Goal: Information Seeking & Learning: Check status

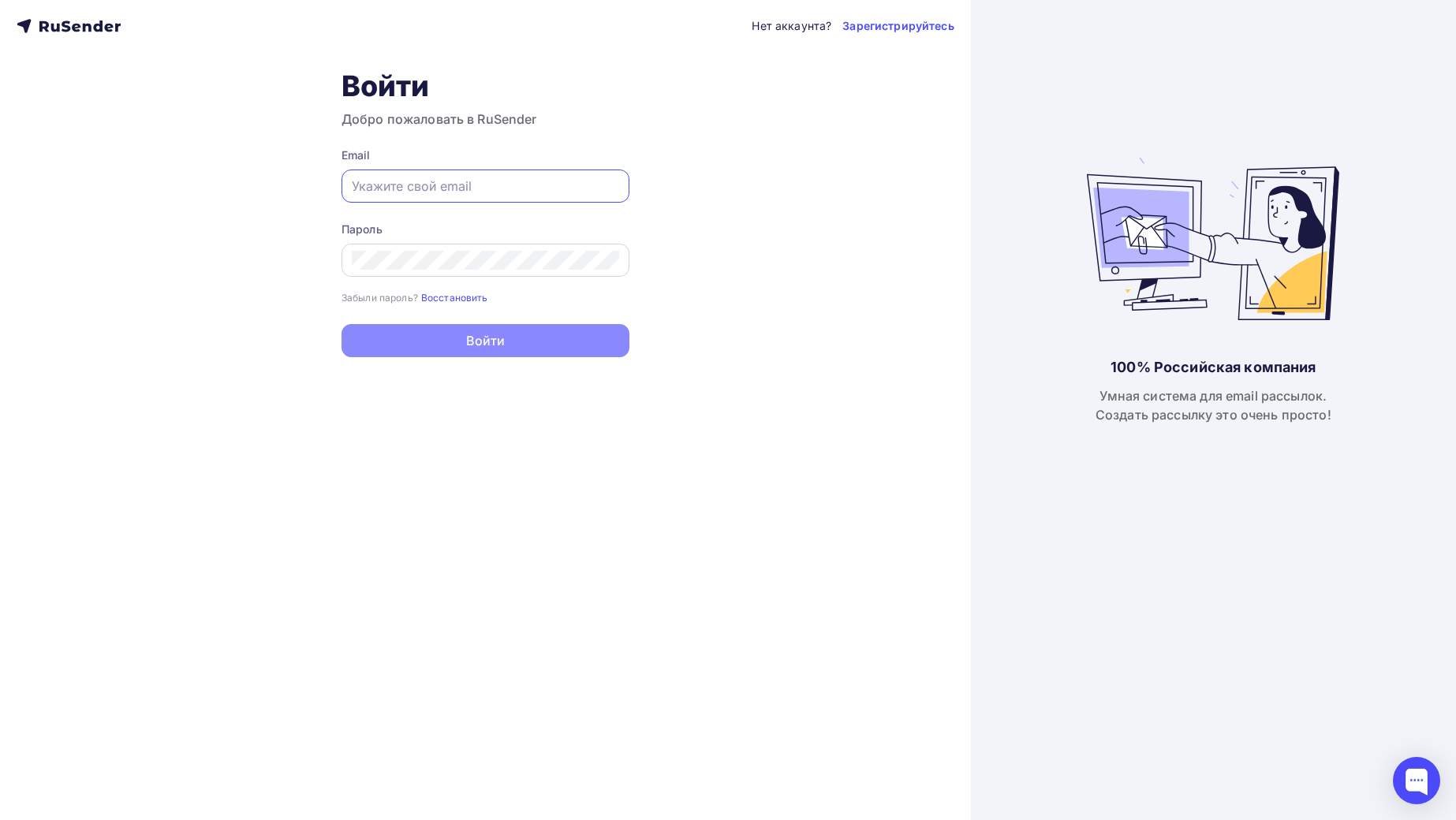
type input "e@[DOMAIN_NAME]"
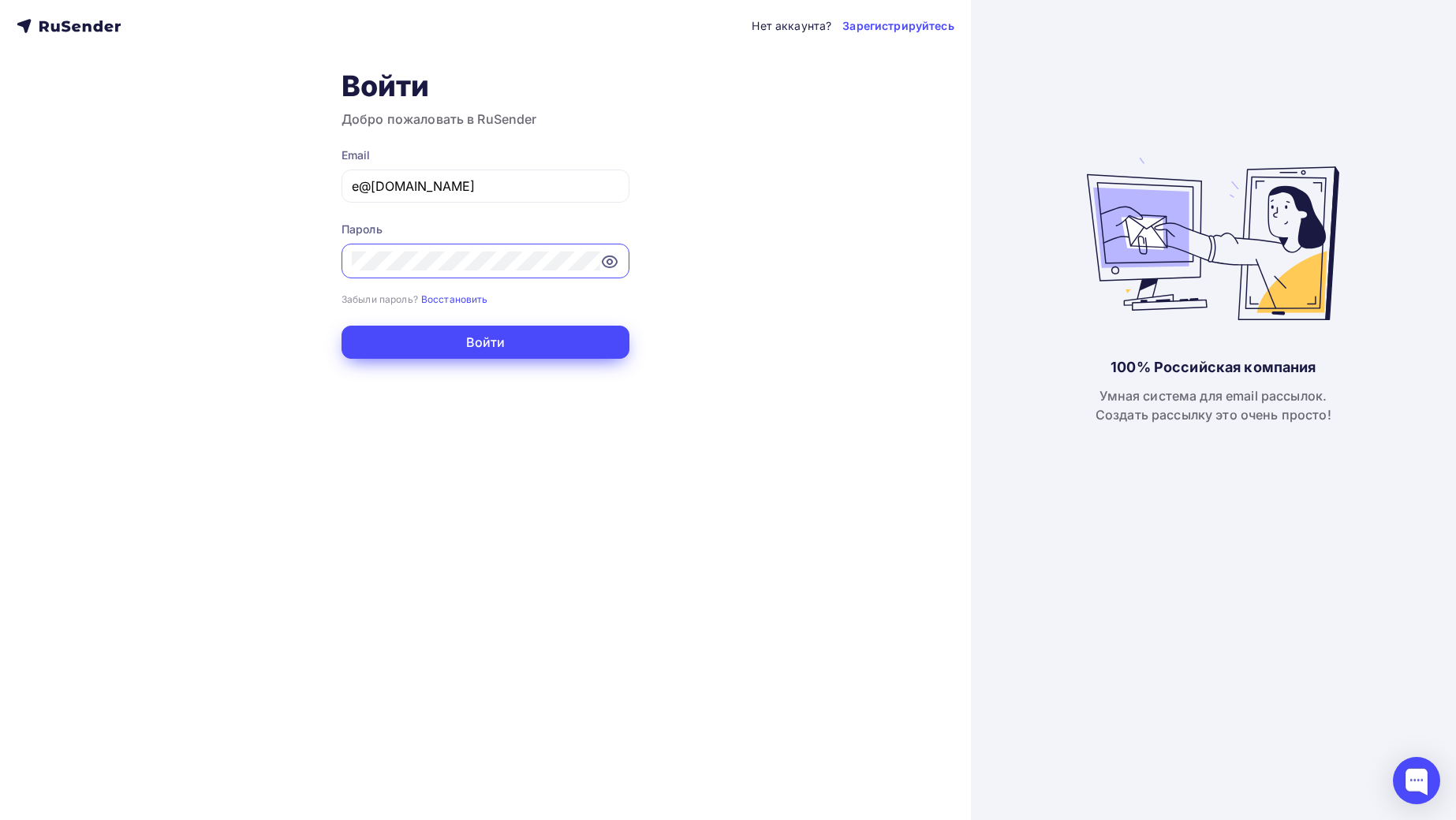
click at [527, 335] on button "Войти" at bounding box center [485, 342] width 288 height 33
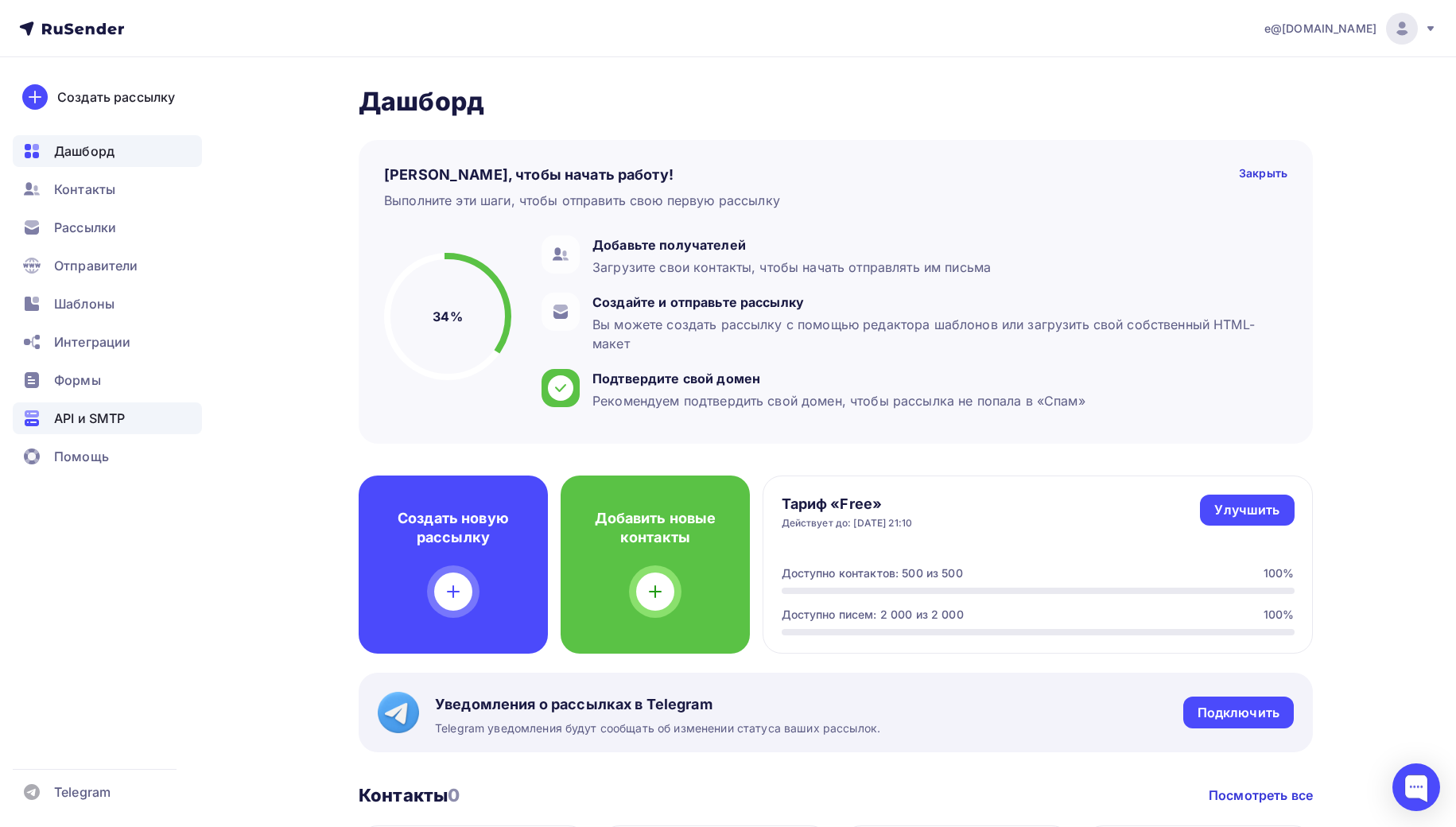
click at [69, 416] on span "API и SMTP" at bounding box center [89, 419] width 71 height 19
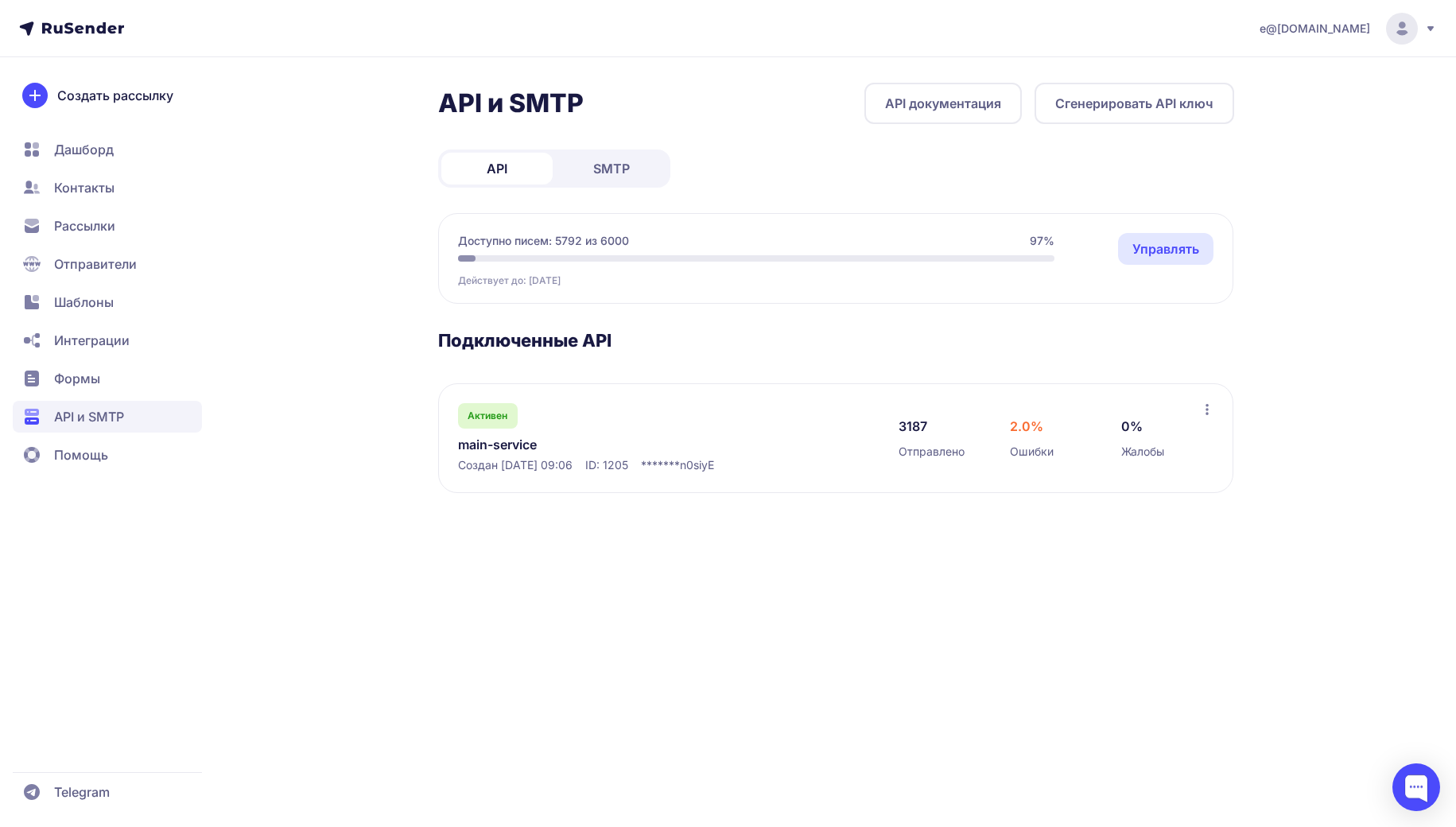
click at [480, 436] on link "main-service" at bounding box center [621, 445] width 326 height 19
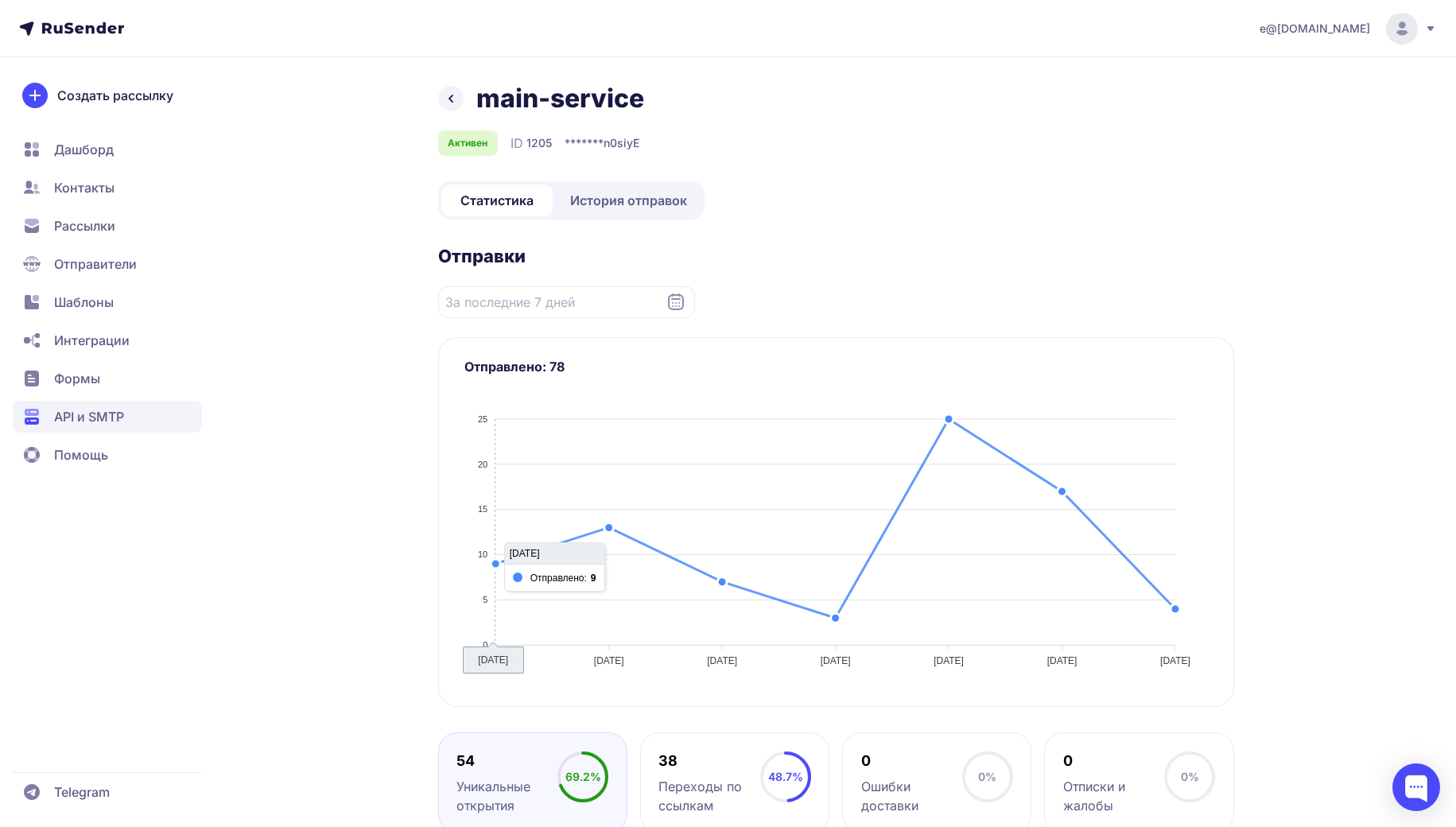
scroll to position [8, 0]
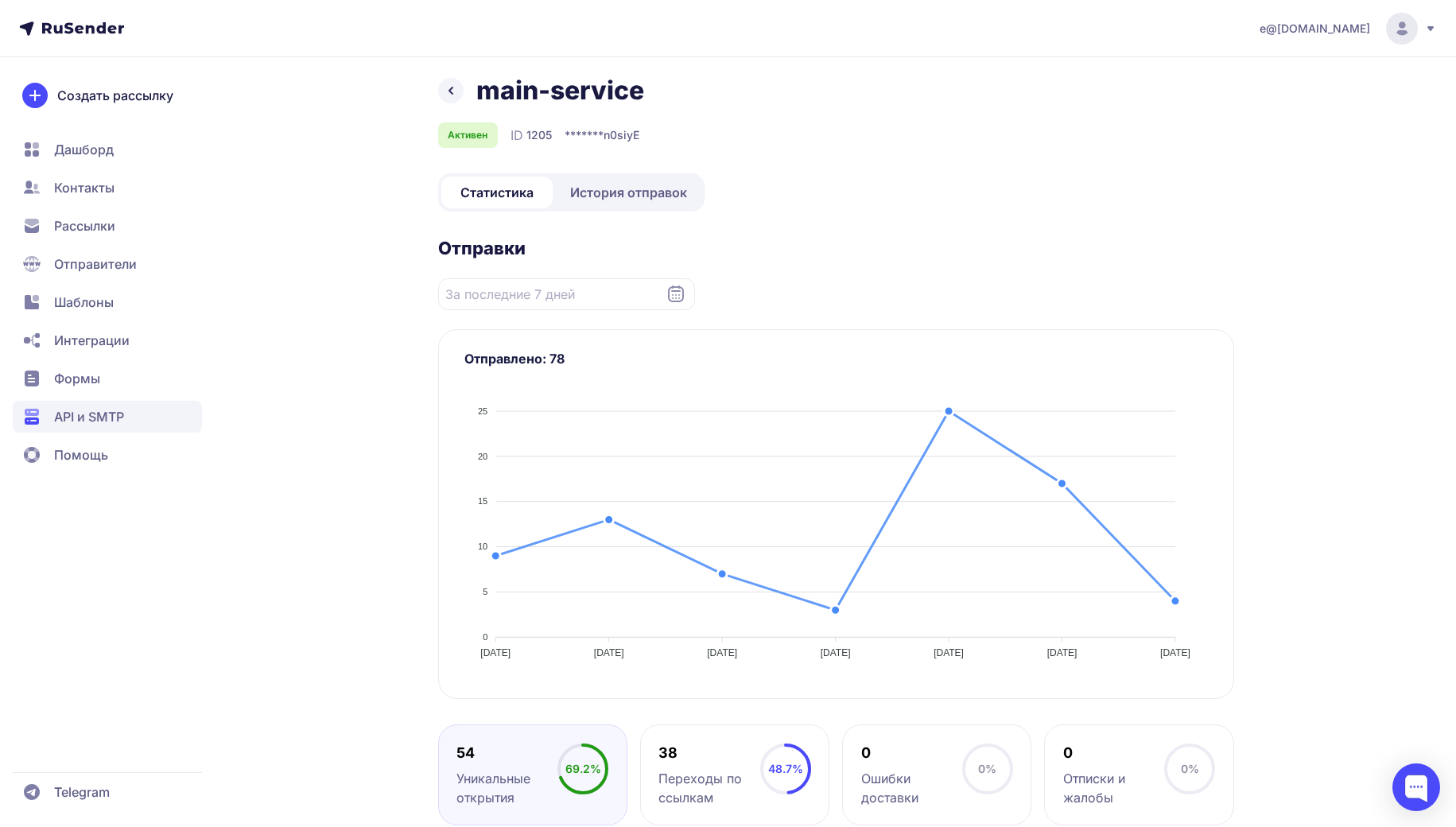
click at [665, 192] on span "История отправок" at bounding box center [628, 192] width 117 height 19
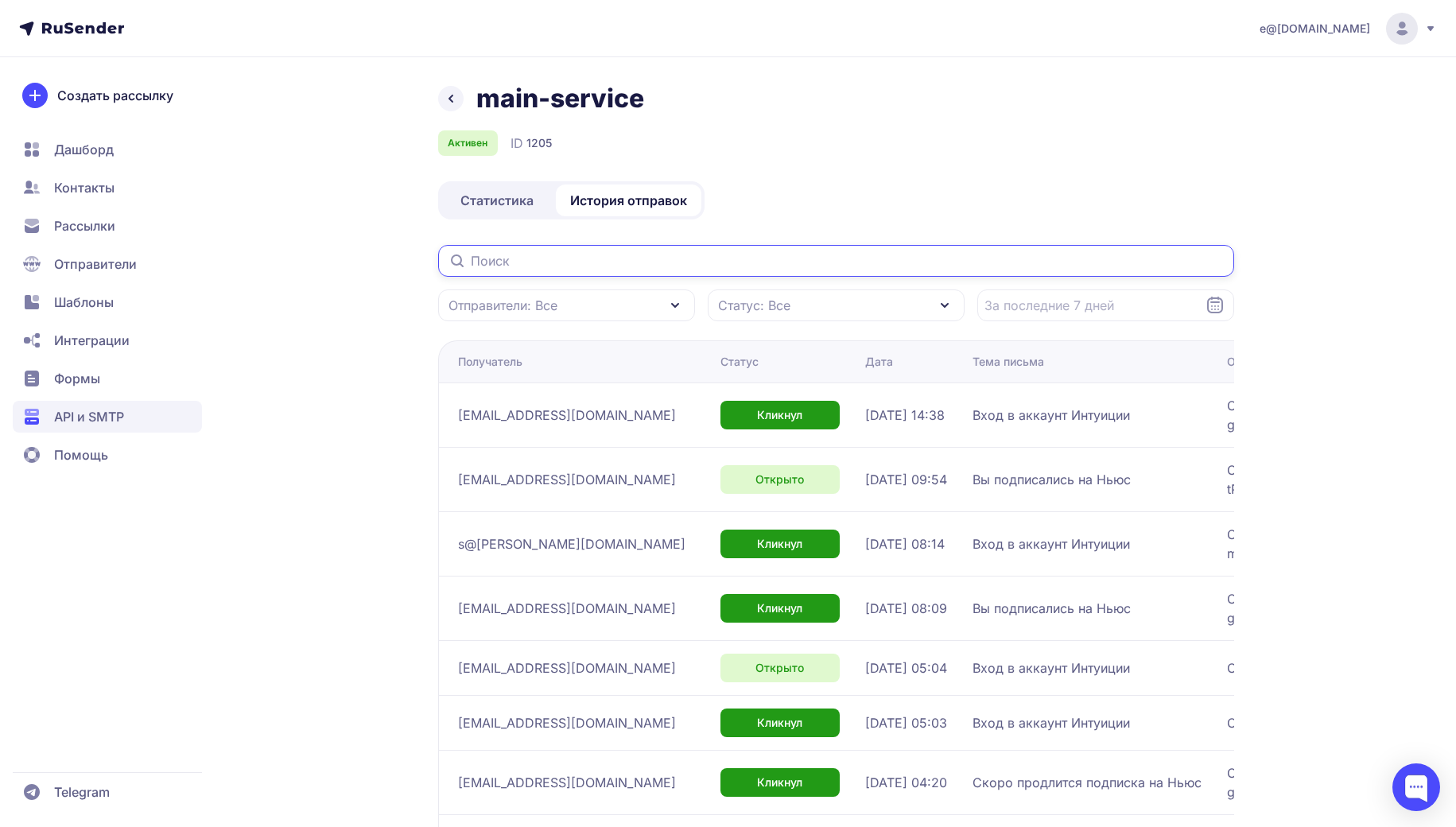
click at [667, 256] on input "text" at bounding box center [836, 261] width 796 height 32
paste input "Отписка"
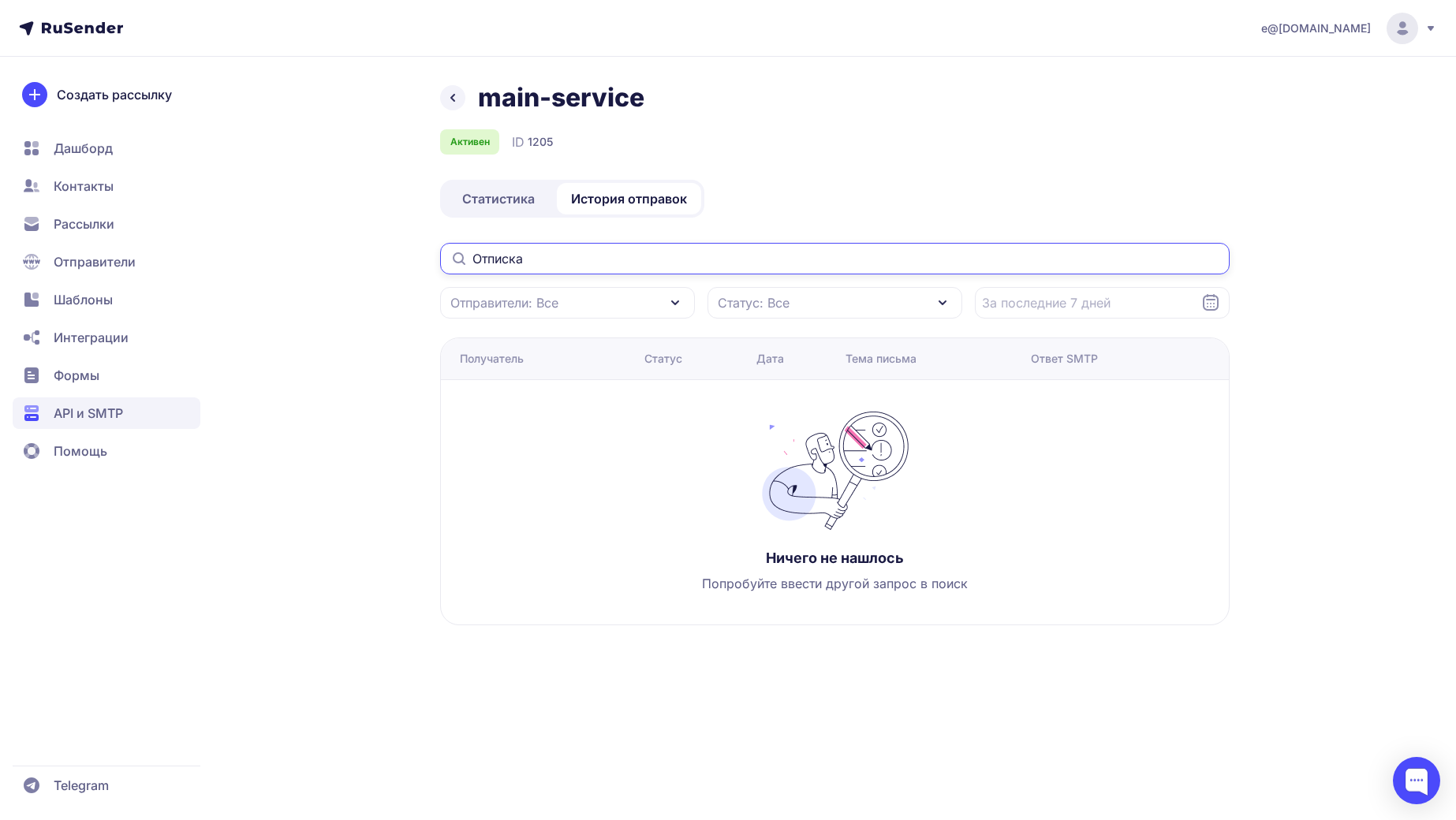
paste input "eugevd@ya.ru"
type input "eugevd@ya.ru"
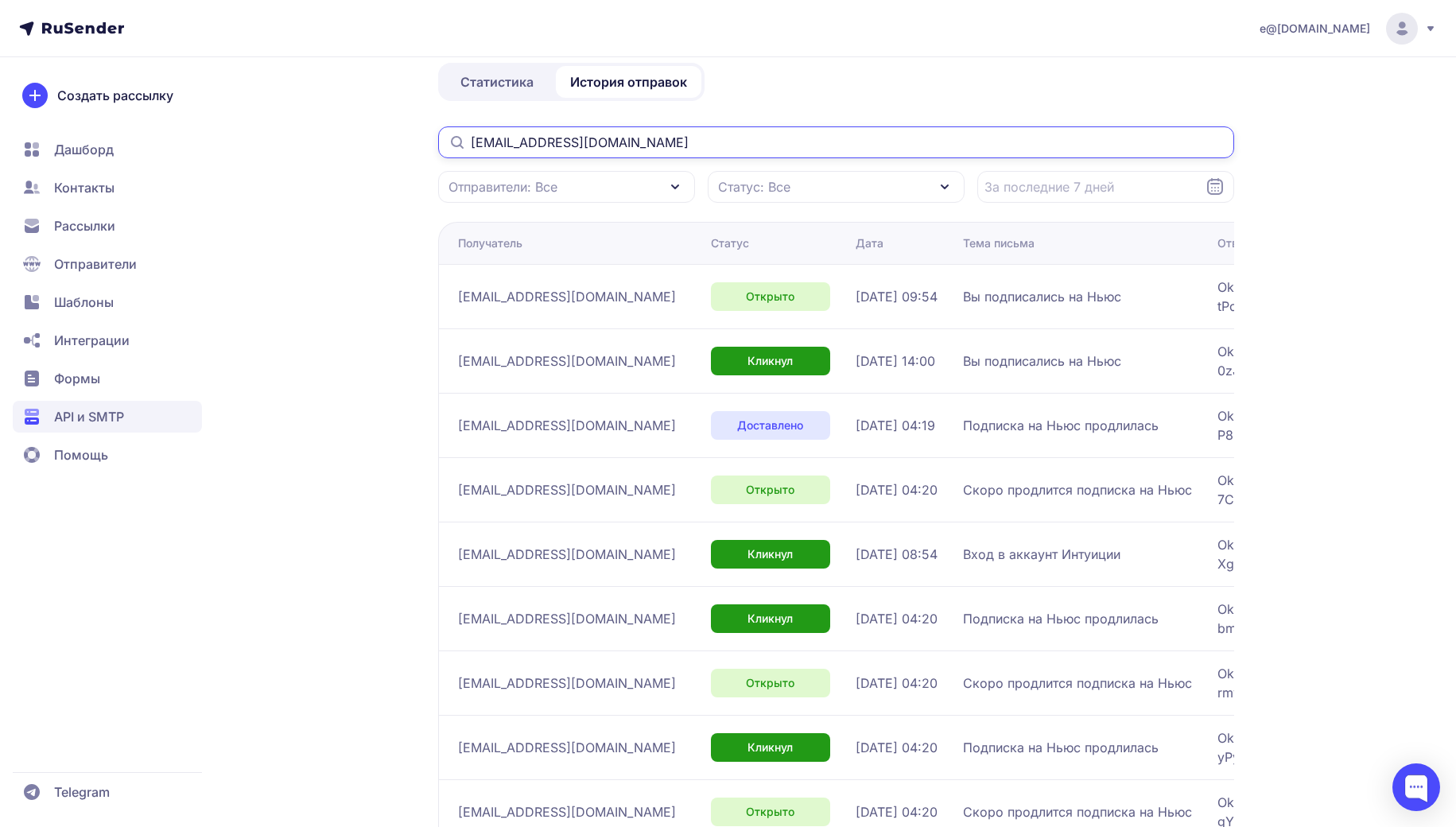
scroll to position [105, 0]
